Goal: Transaction & Acquisition: Purchase product/service

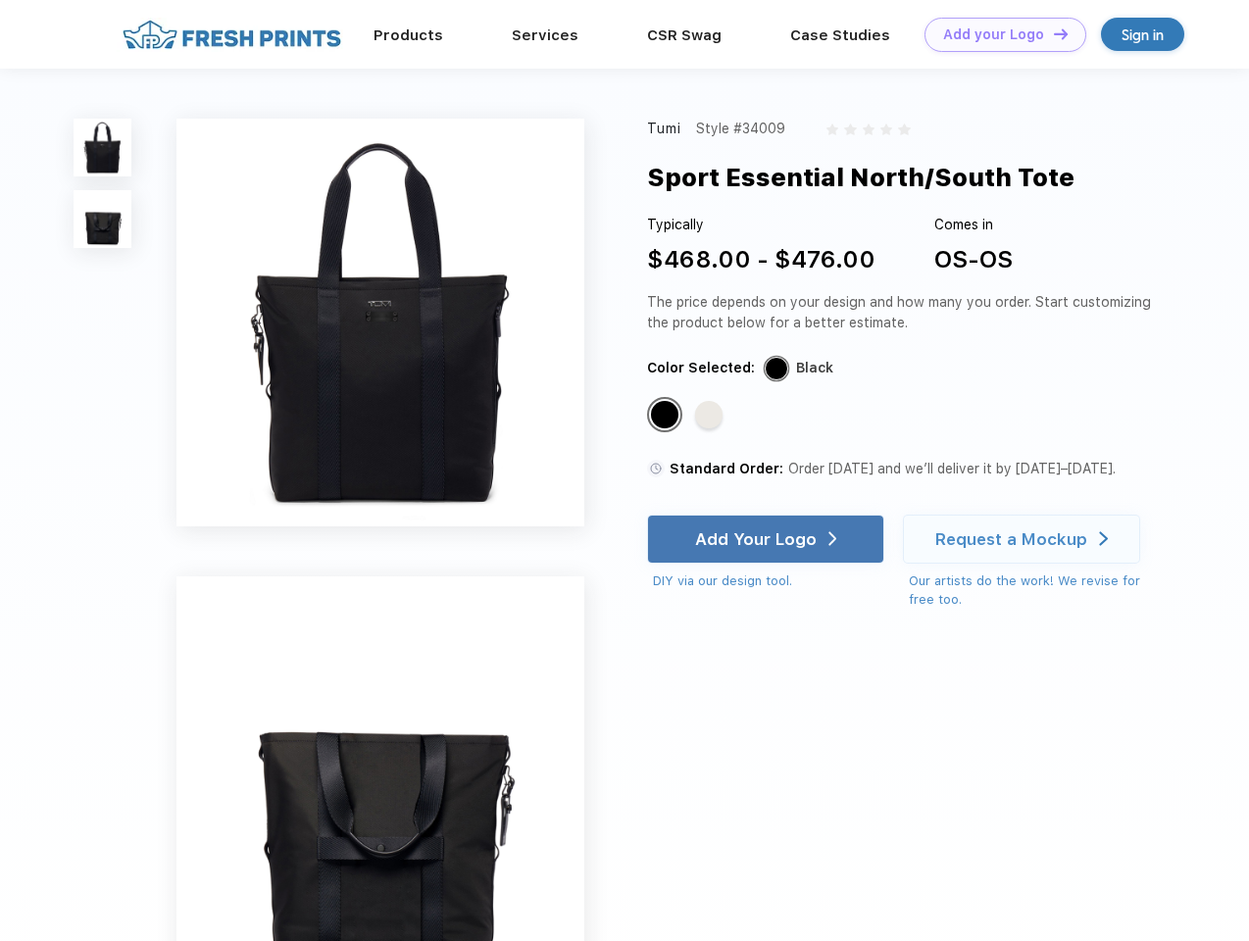
click at [998, 34] on link "Add your Logo Design Tool" at bounding box center [1005, 35] width 162 height 34
click at [0, 0] on div "Design Tool" at bounding box center [0, 0] width 0 height 0
click at [1052, 33] on link "Add your Logo Design Tool" at bounding box center [1005, 35] width 162 height 34
click at [103, 147] on img at bounding box center [103, 148] width 58 height 58
click at [103, 220] on img at bounding box center [103, 219] width 58 height 58
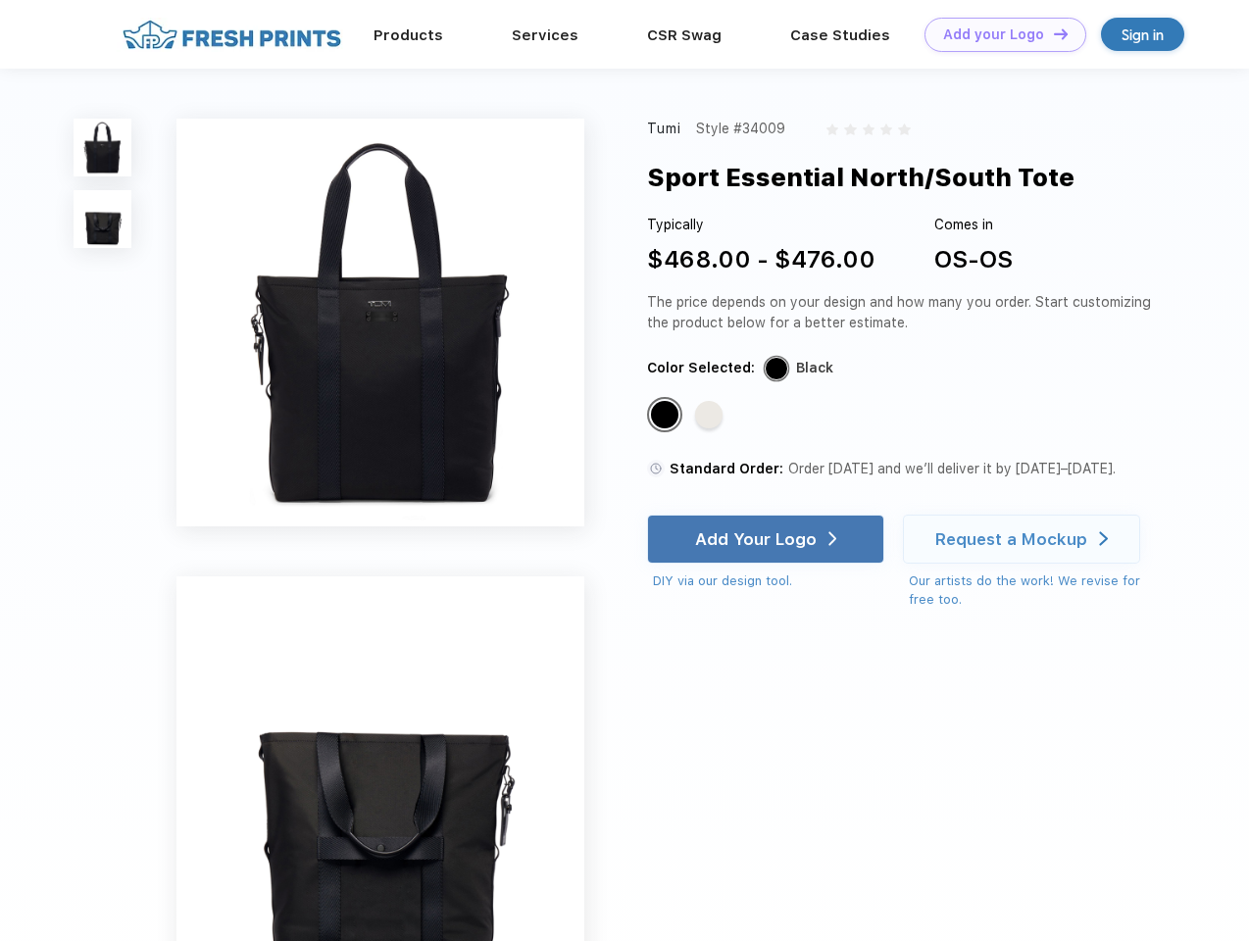
click at [667, 416] on div "Standard Color" at bounding box center [664, 414] width 27 height 27
click at [711, 416] on div "Standard Color" at bounding box center [708, 414] width 27 height 27
click at [767, 539] on div "Add Your Logo" at bounding box center [756, 539] width 122 height 20
click at [1024, 539] on div "Request a Mockup" at bounding box center [1011, 539] width 152 height 20
